Goal: Transaction & Acquisition: Register for event/course

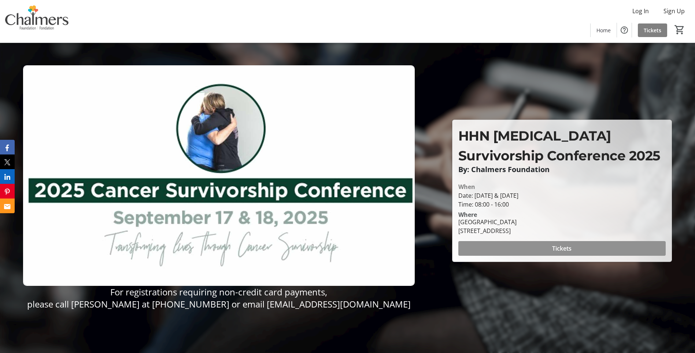
click at [528, 250] on span at bounding box center [563, 248] width 208 height 18
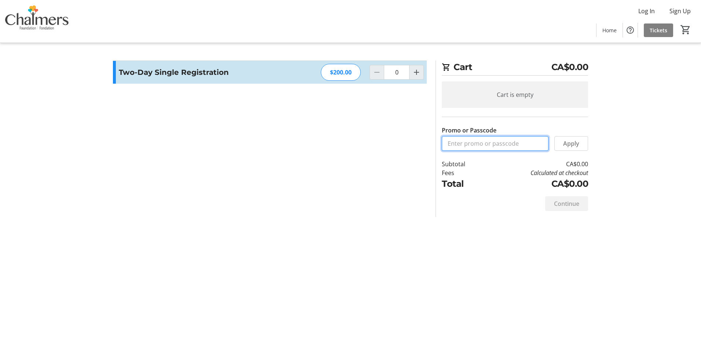
click at [499, 142] on input "Promo or Passcode" at bounding box center [495, 143] width 107 height 15
click at [333, 176] on section "Promo or Passcode Apply Two-Day Single Registration $200.00 0" at bounding box center [270, 138] width 323 height 156
click at [416, 71] on mat-icon "Increment by one" at bounding box center [416, 72] width 9 height 9
type input "1"
click at [413, 169] on section "Promo or Passcode Apply Two-Day Single Registration $200.00 1" at bounding box center [270, 138] width 323 height 156
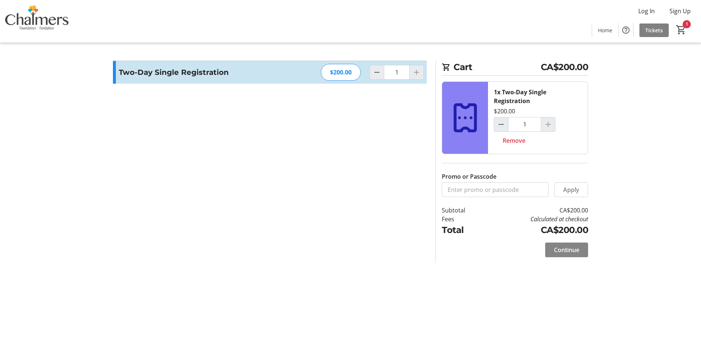
click at [557, 250] on span "Continue" at bounding box center [566, 249] width 25 height 9
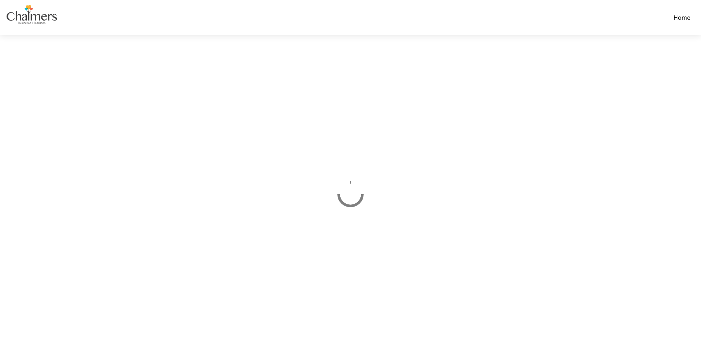
select select "CA"
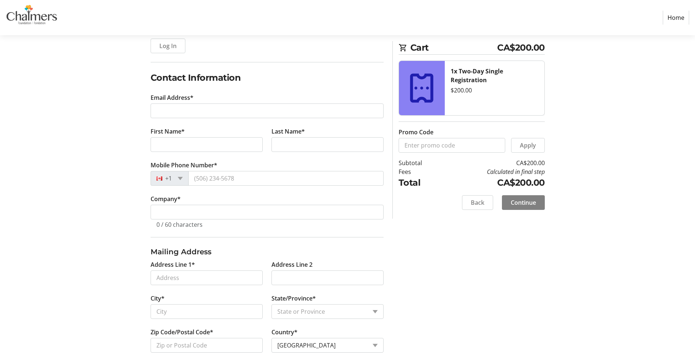
scroll to position [73, 0]
